Goal: Transaction & Acquisition: Purchase product/service

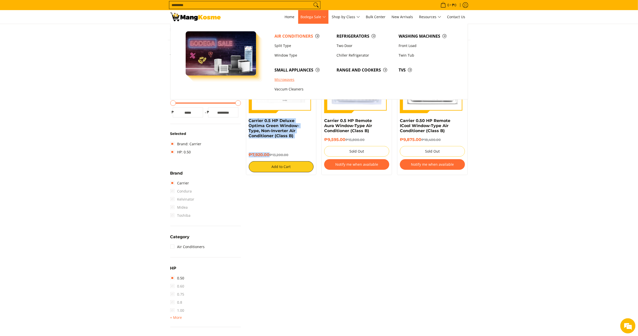
click at [288, 79] on link "Microwaves" at bounding box center [303, 80] width 62 height 10
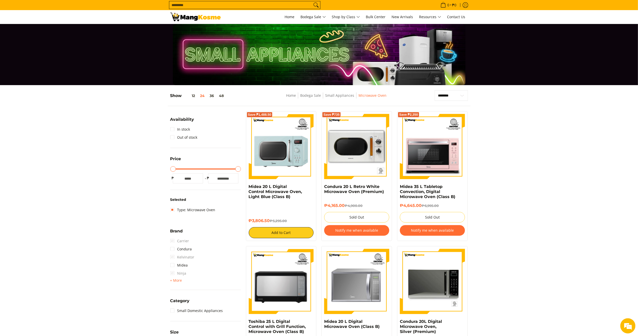
click at [248, 188] on div "Save ₱1,488.50 Midea 20 L Digital Control Microwave Oven, Light Blue (Class B) …" at bounding box center [281, 176] width 71 height 130
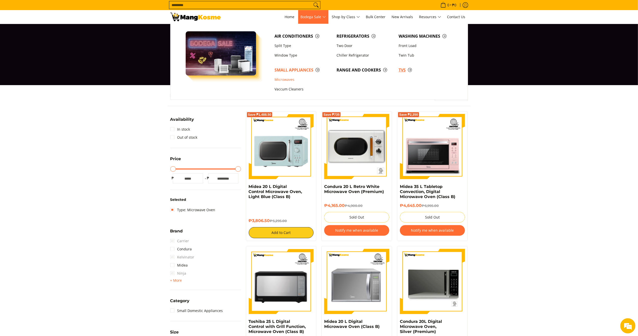
click at [403, 69] on span "TVs" at bounding box center [427, 70] width 57 height 6
